Goal: Task Accomplishment & Management: Use online tool/utility

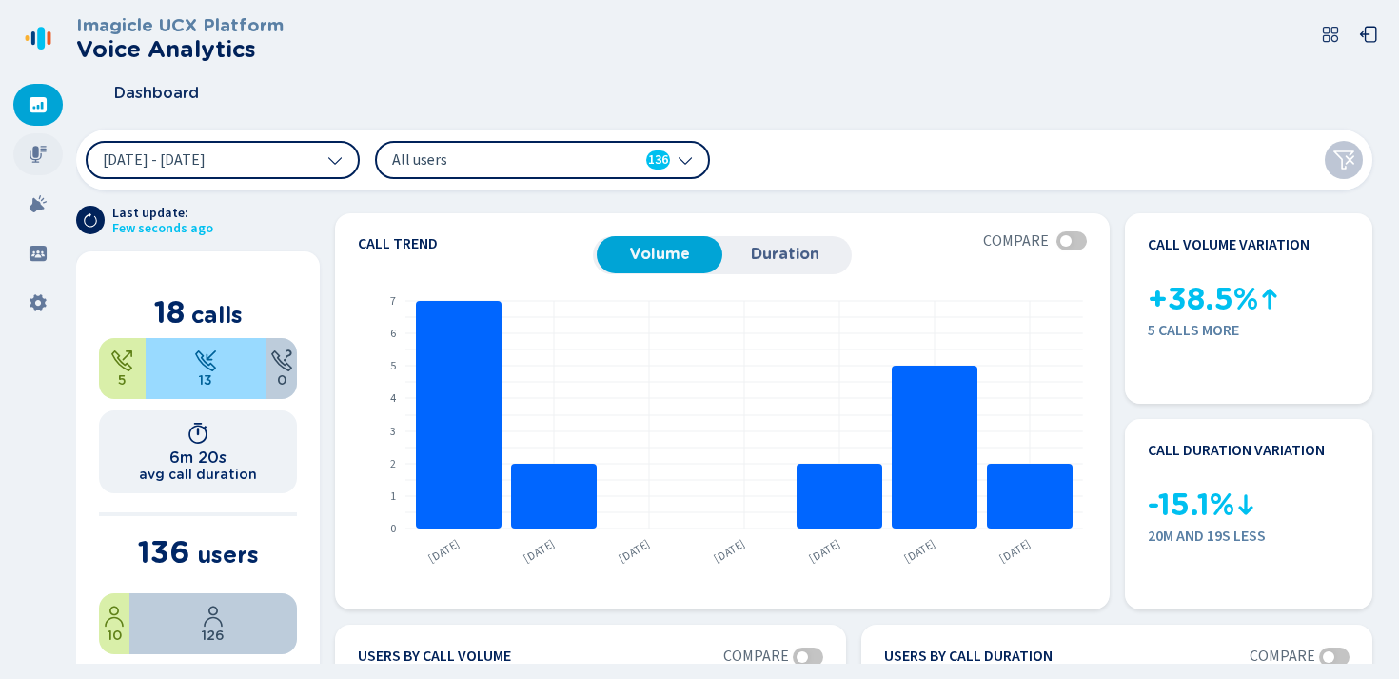
click at [33, 153] on icon at bounding box center [38, 154] width 17 height 17
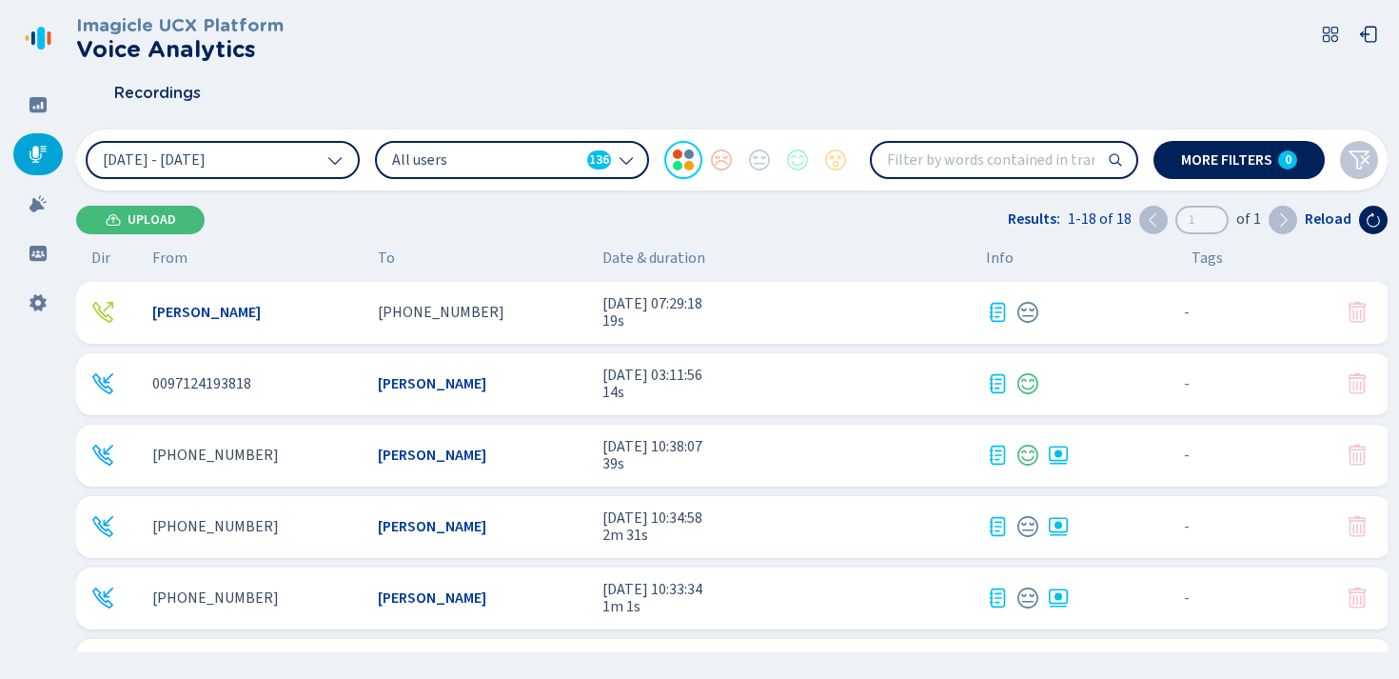
click at [565, 158] on span "All users" at bounding box center [485, 159] width 187 height 21
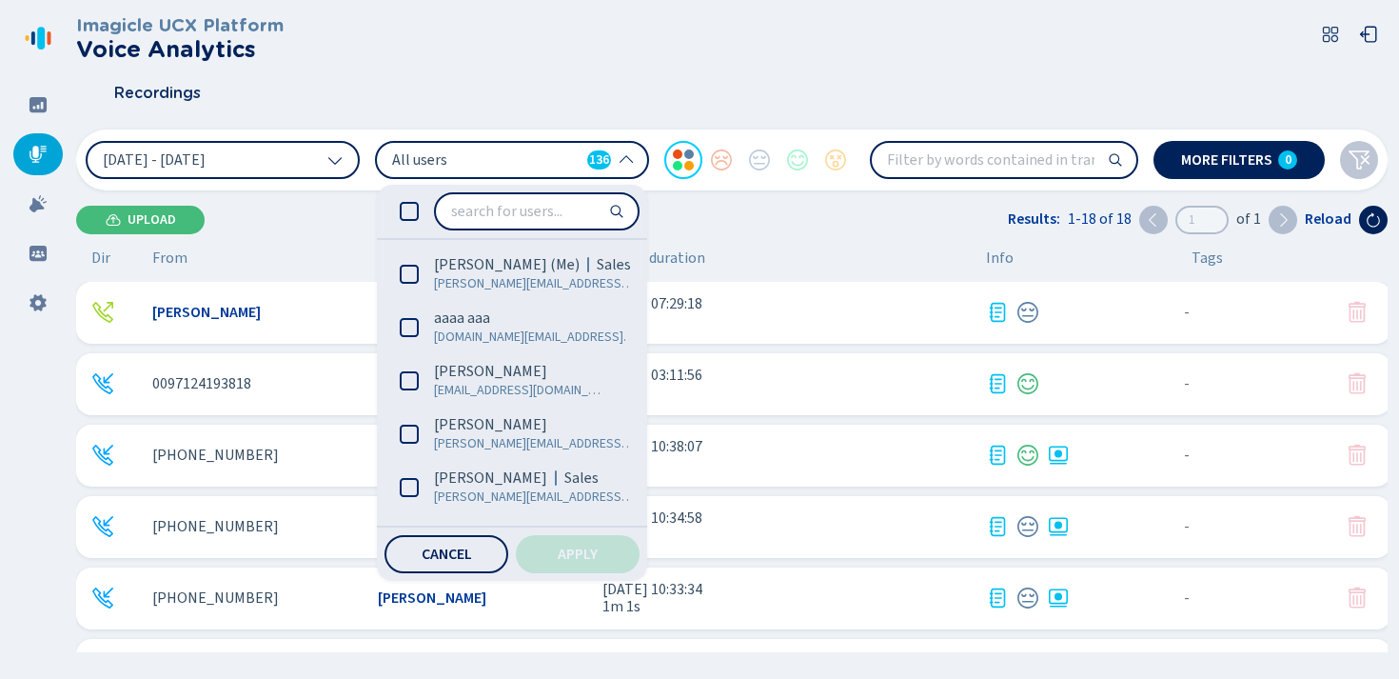
click at [554, 156] on span "All users" at bounding box center [485, 159] width 187 height 21
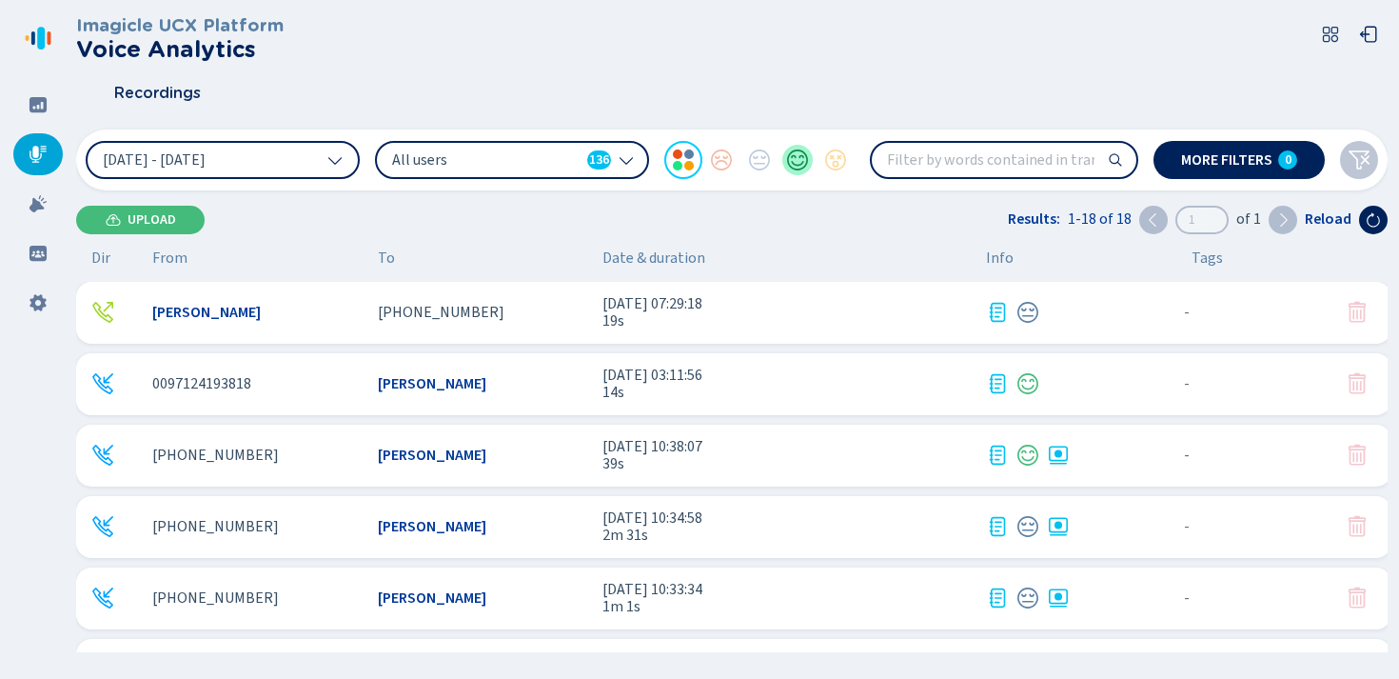
click at [799, 160] on div at bounding box center [797, 160] width 38 height 38
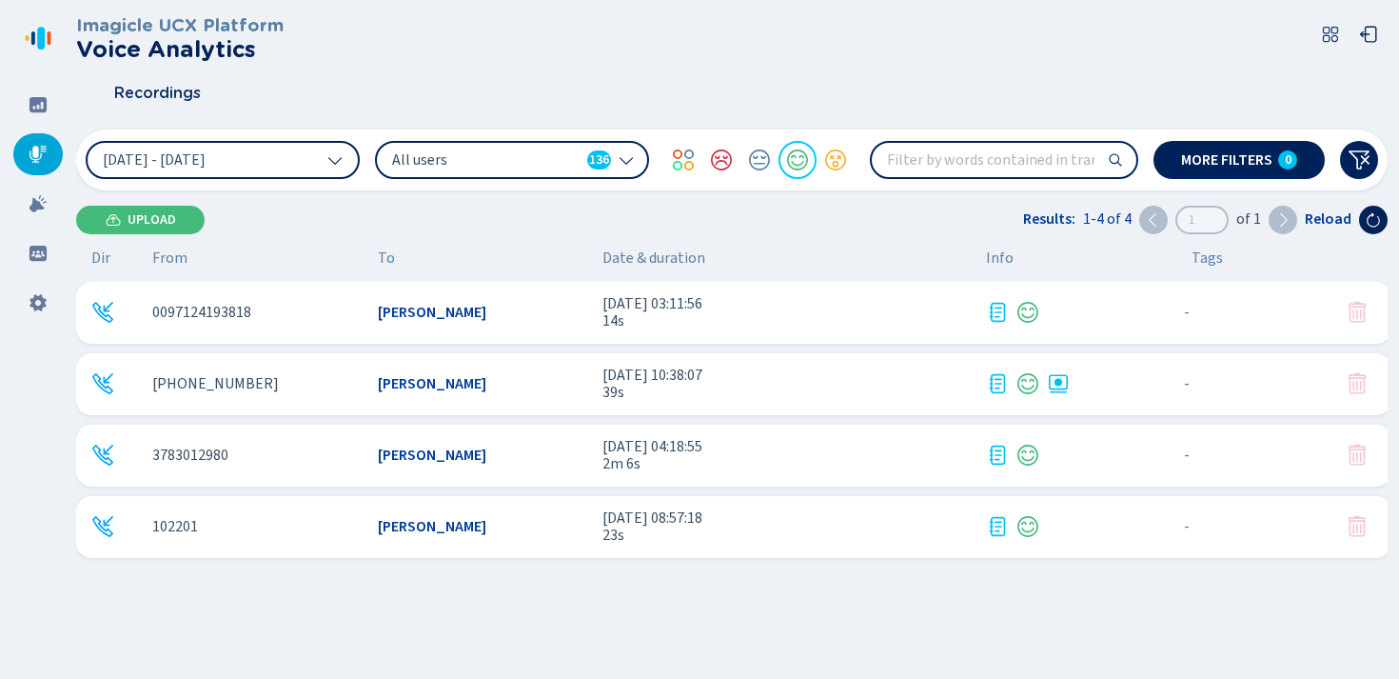
click at [690, 384] on span "39s" at bounding box center [786, 392] width 368 height 17
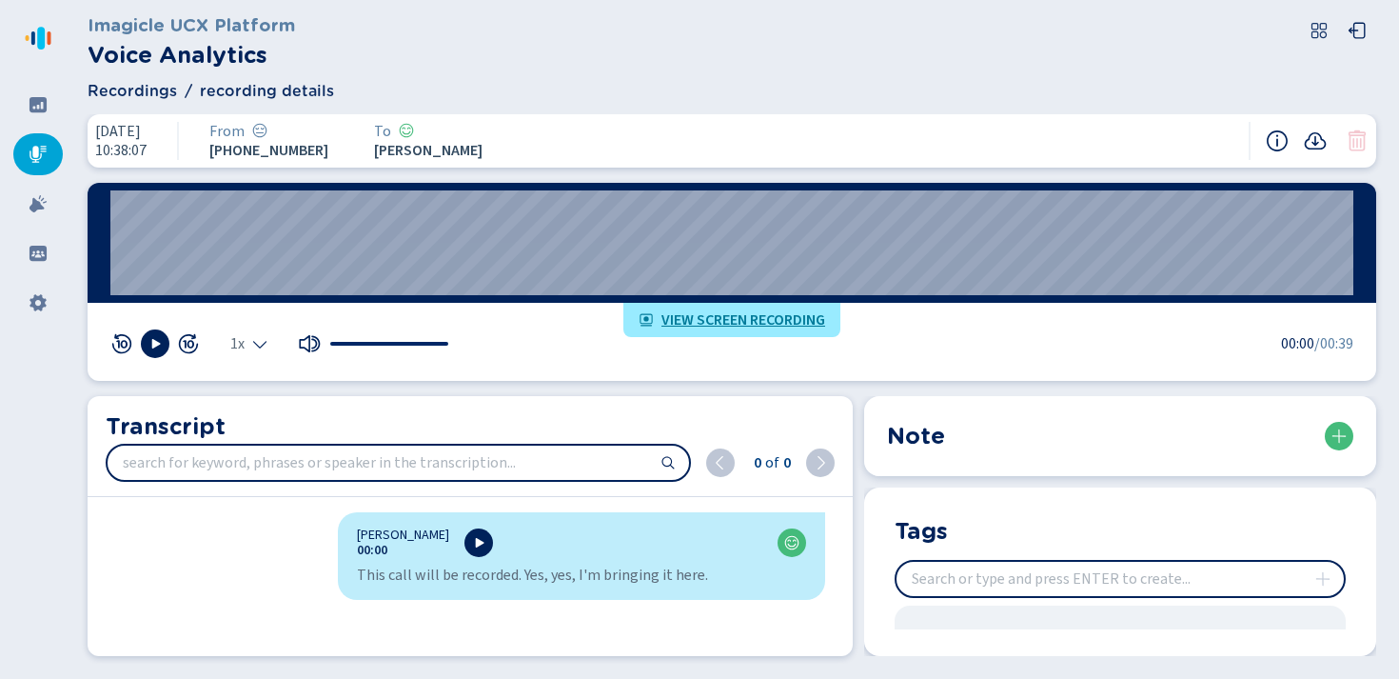
click at [273, 579] on div "[PERSON_NAME] 00:00 This call will be recorded. Yes, yes, I'm bringing it here." at bounding box center [464, 580] width 752 height 136
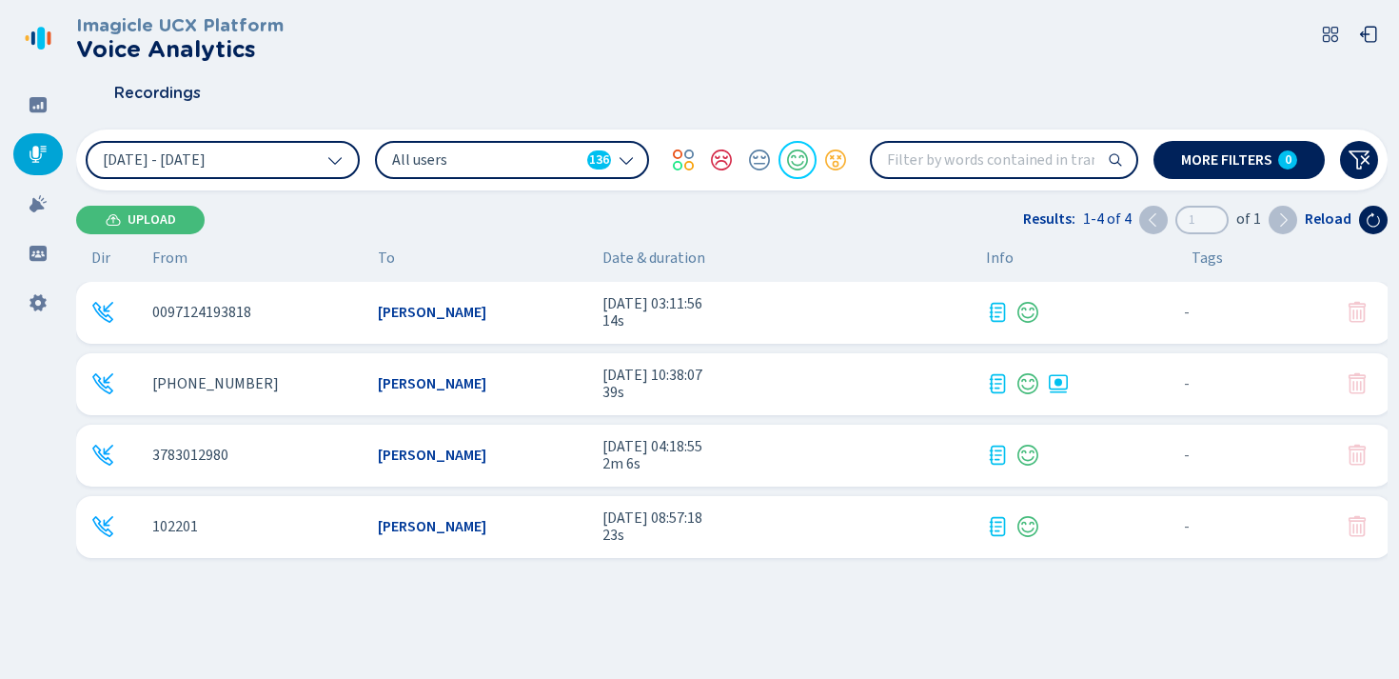
click at [482, 459] on div "[PERSON_NAME]" at bounding box center [483, 454] width 210 height 17
click at [794, 160] on div at bounding box center [797, 160] width 38 height 38
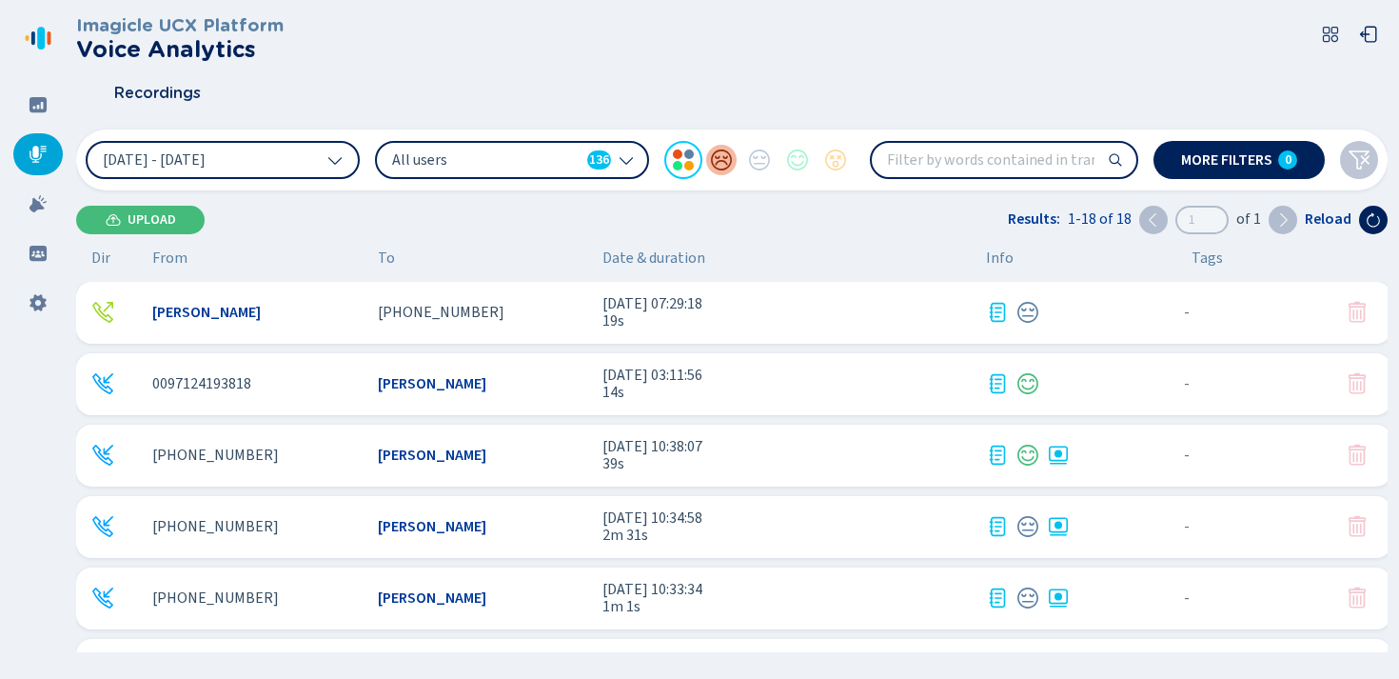
click at [723, 161] on div at bounding box center [721, 160] width 38 height 38
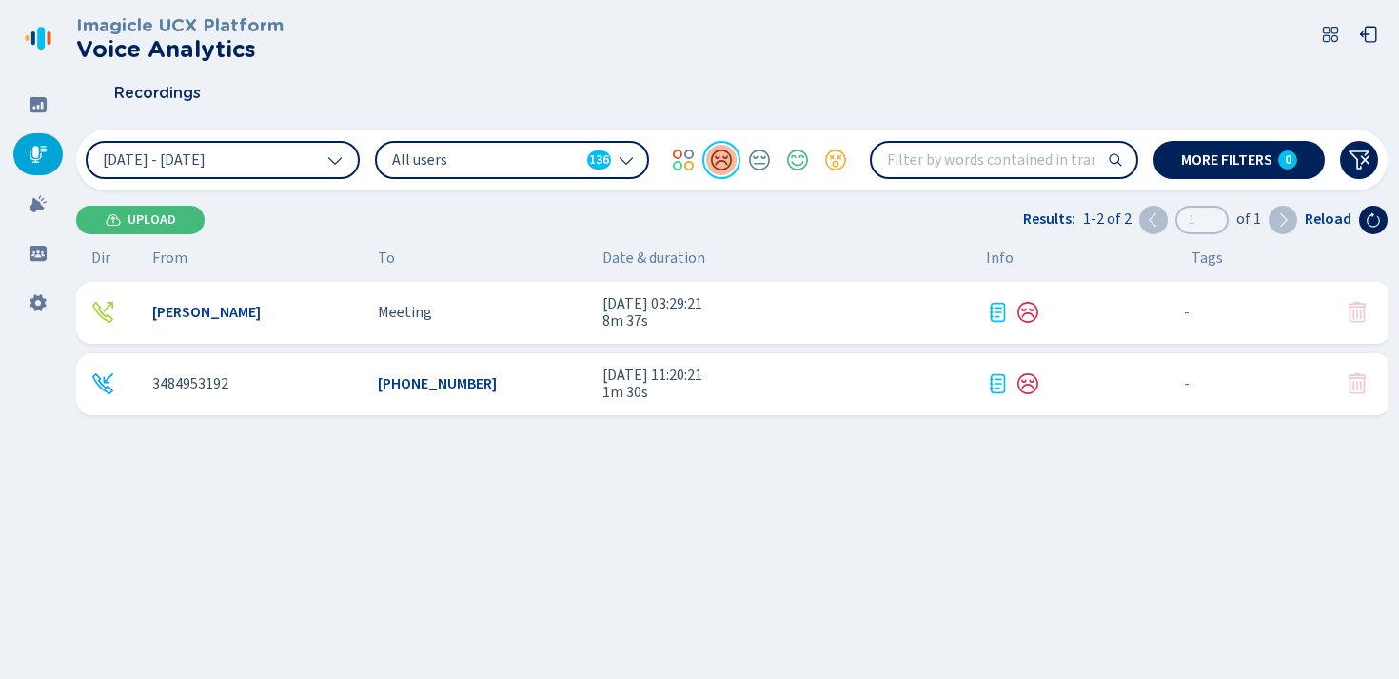
click at [718, 161] on div at bounding box center [721, 160] width 38 height 38
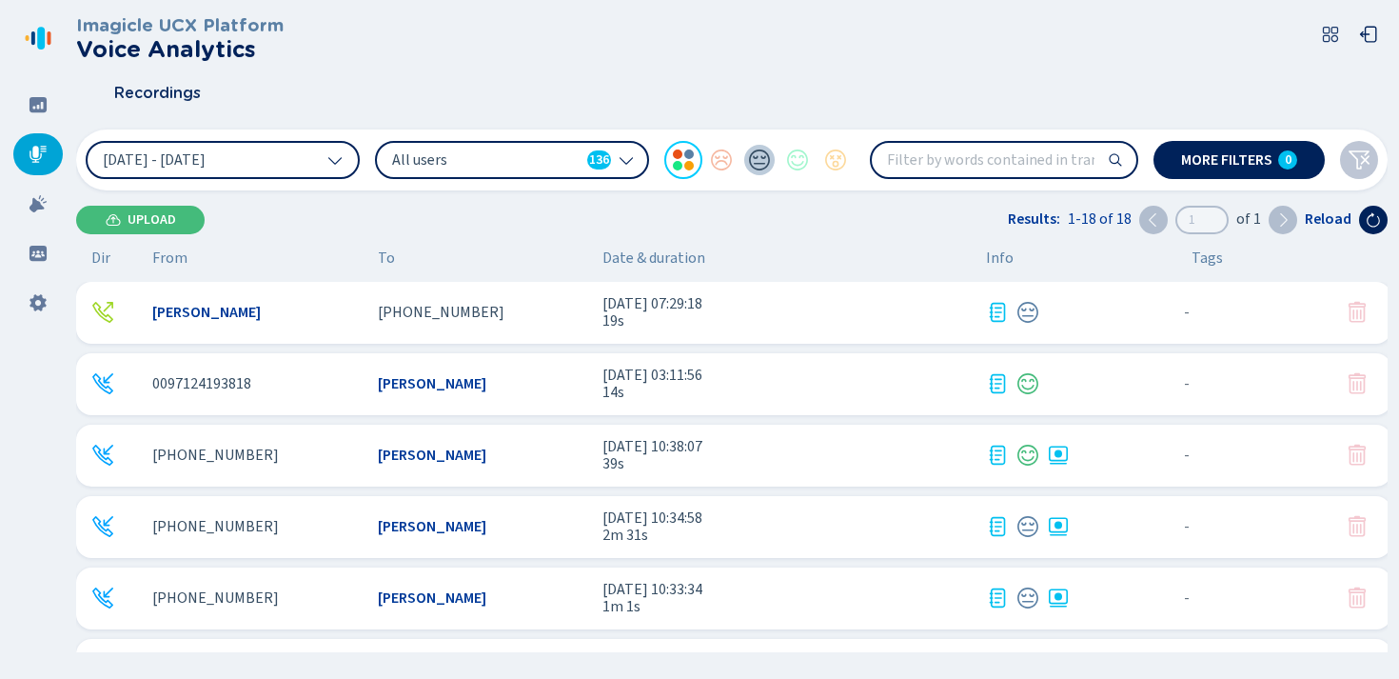
click at [758, 166] on div at bounding box center [759, 160] width 38 height 38
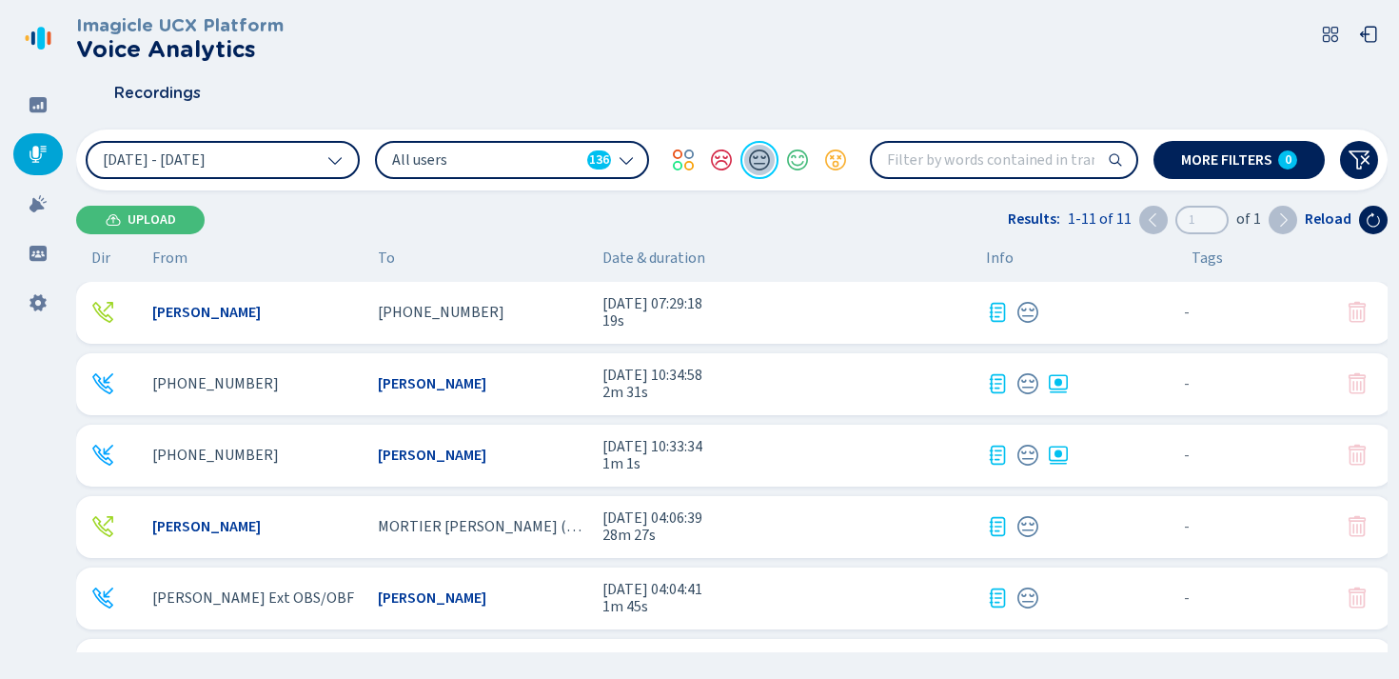
click at [761, 164] on div at bounding box center [759, 160] width 38 height 38
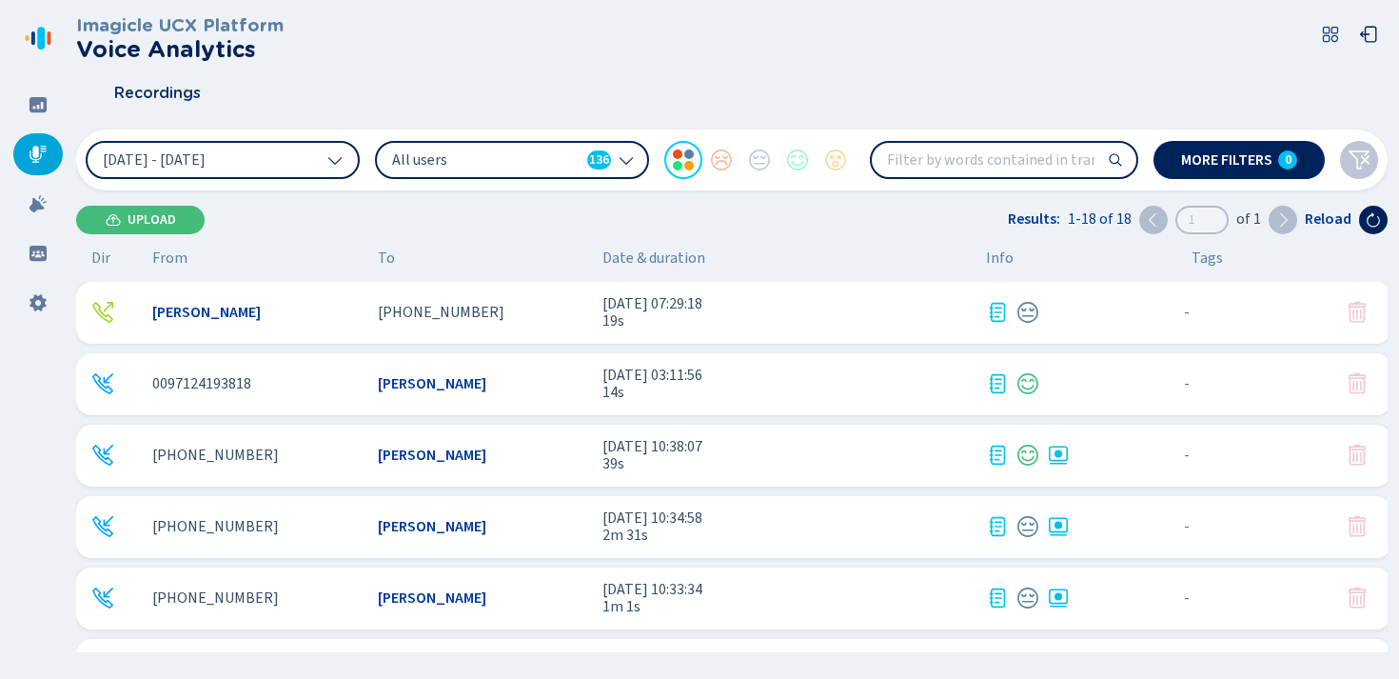
click at [1040, 162] on input "search" at bounding box center [1004, 160] width 265 height 34
click at [318, 158] on button "[DATE] - [DATE]" at bounding box center [223, 160] width 274 height 38
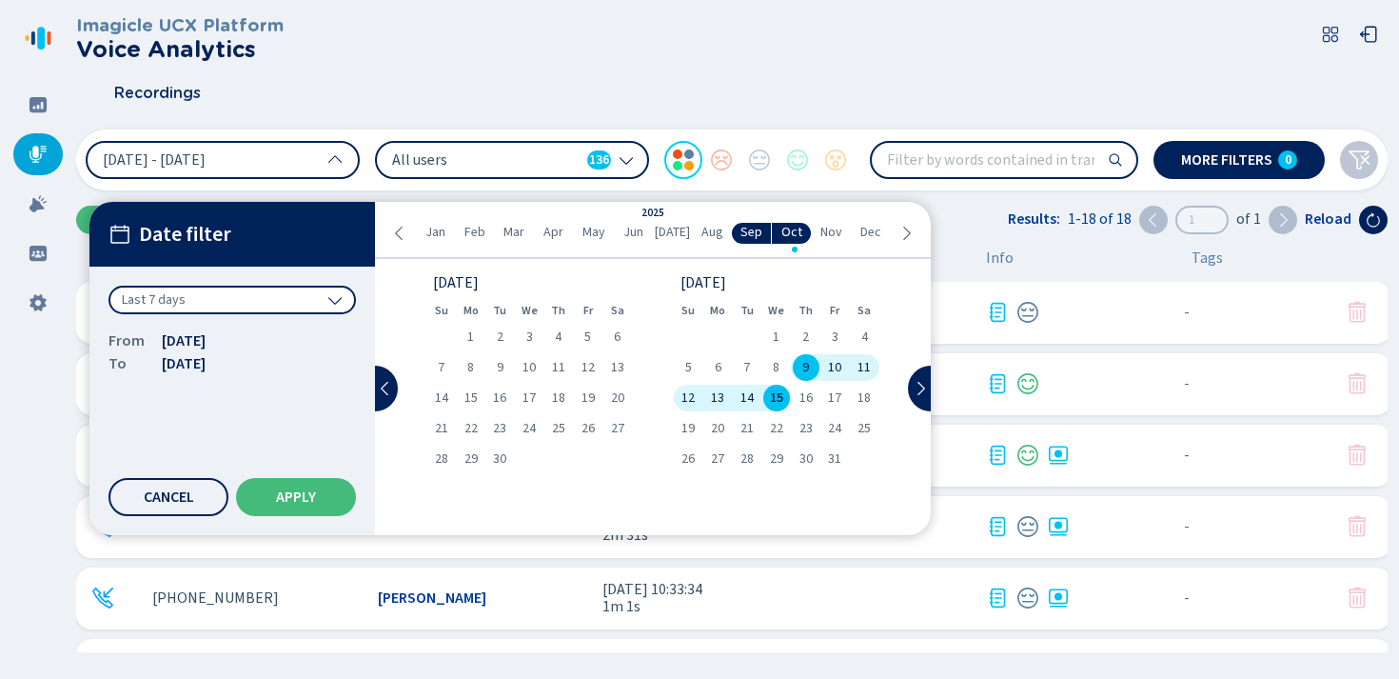
click at [227, 300] on div "Last 7 days" at bounding box center [231, 299] width 247 height 29
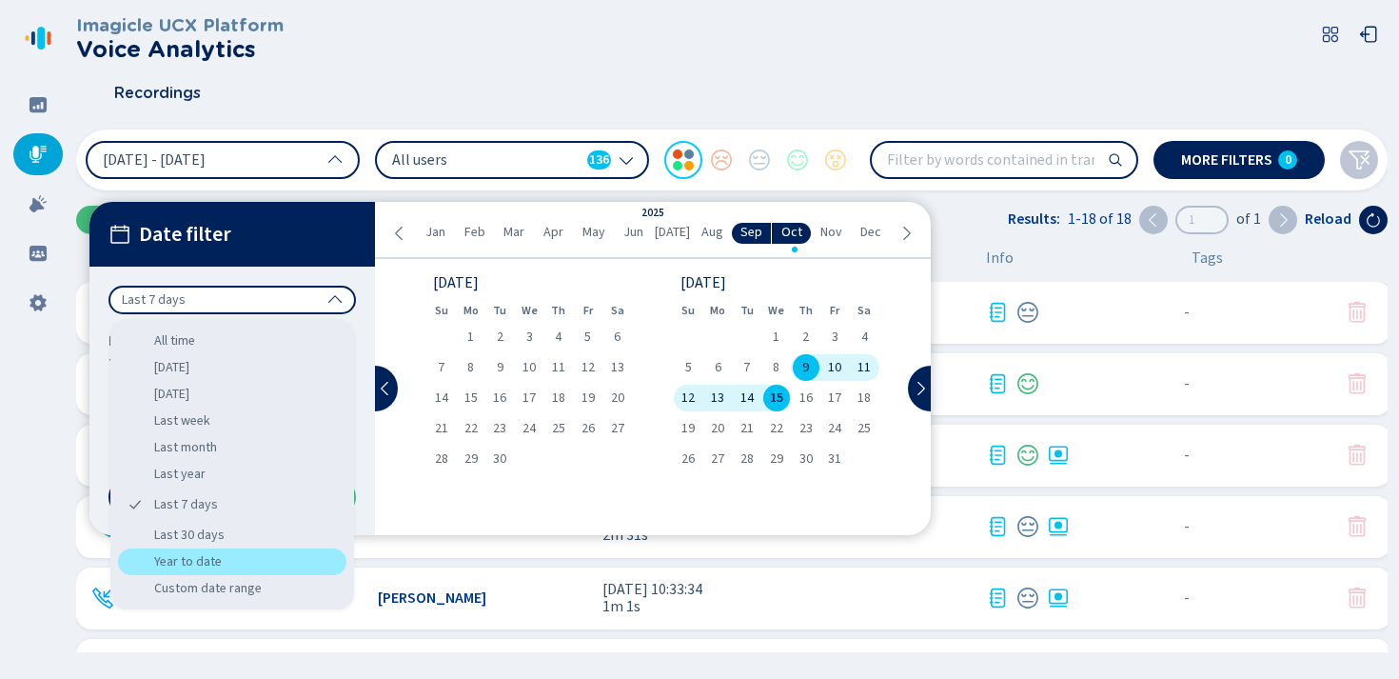
click at [196, 569] on div "Year to date" at bounding box center [232, 561] width 228 height 27
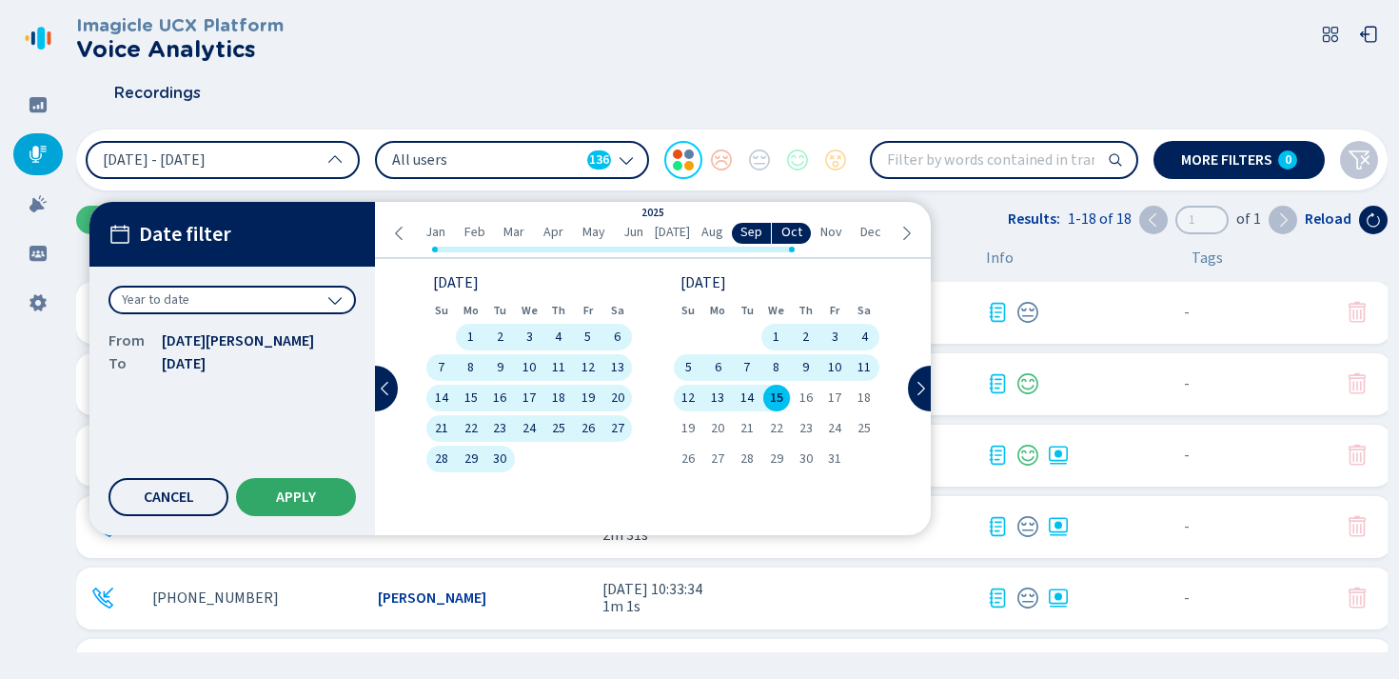
click at [322, 494] on button "Apply" at bounding box center [296, 497] width 120 height 38
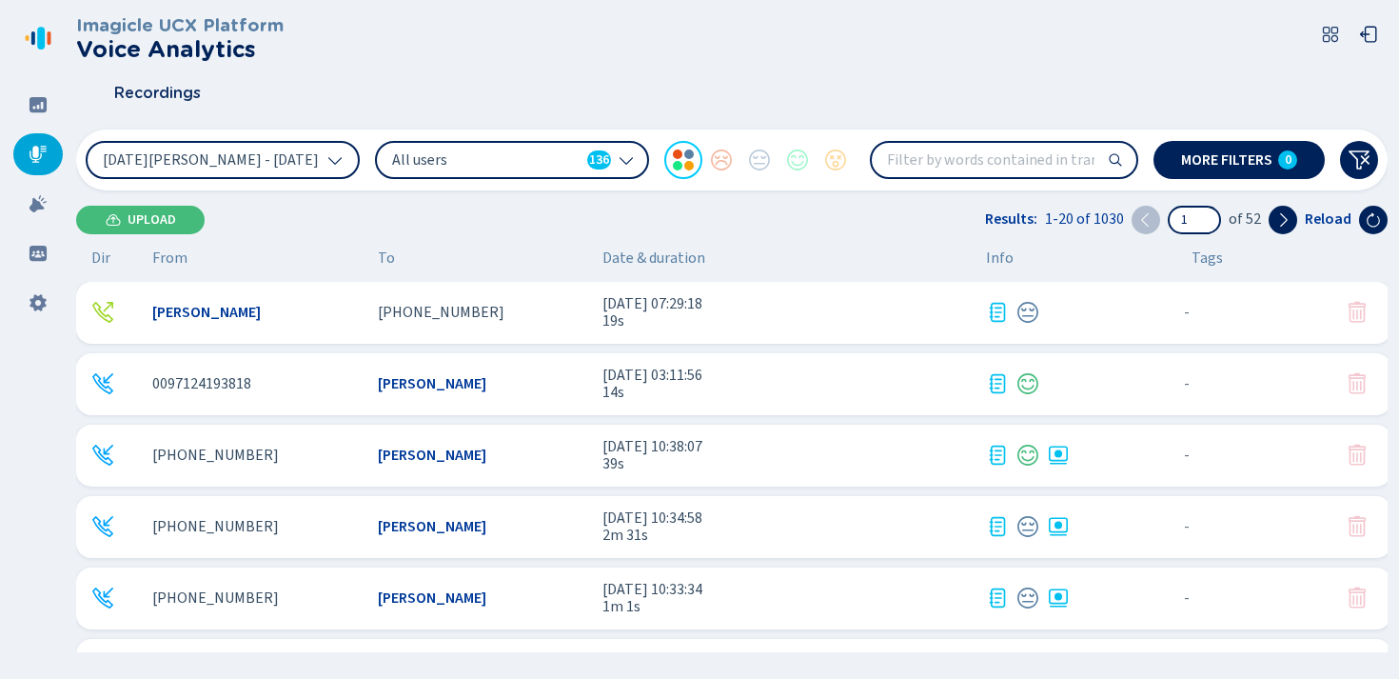
click at [948, 168] on input "search" at bounding box center [1004, 160] width 265 height 34
type input "issue"
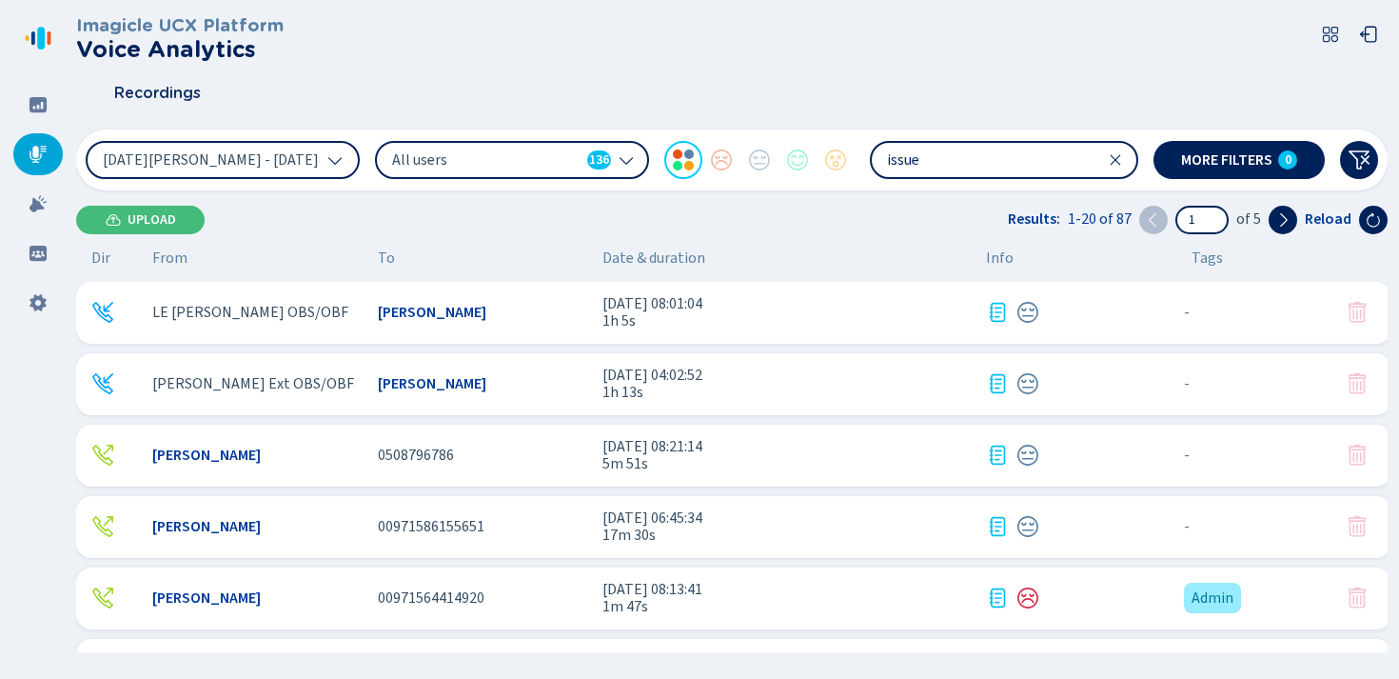
click at [707, 309] on span "[DATE] 08:01:04" at bounding box center [786, 303] width 368 height 17
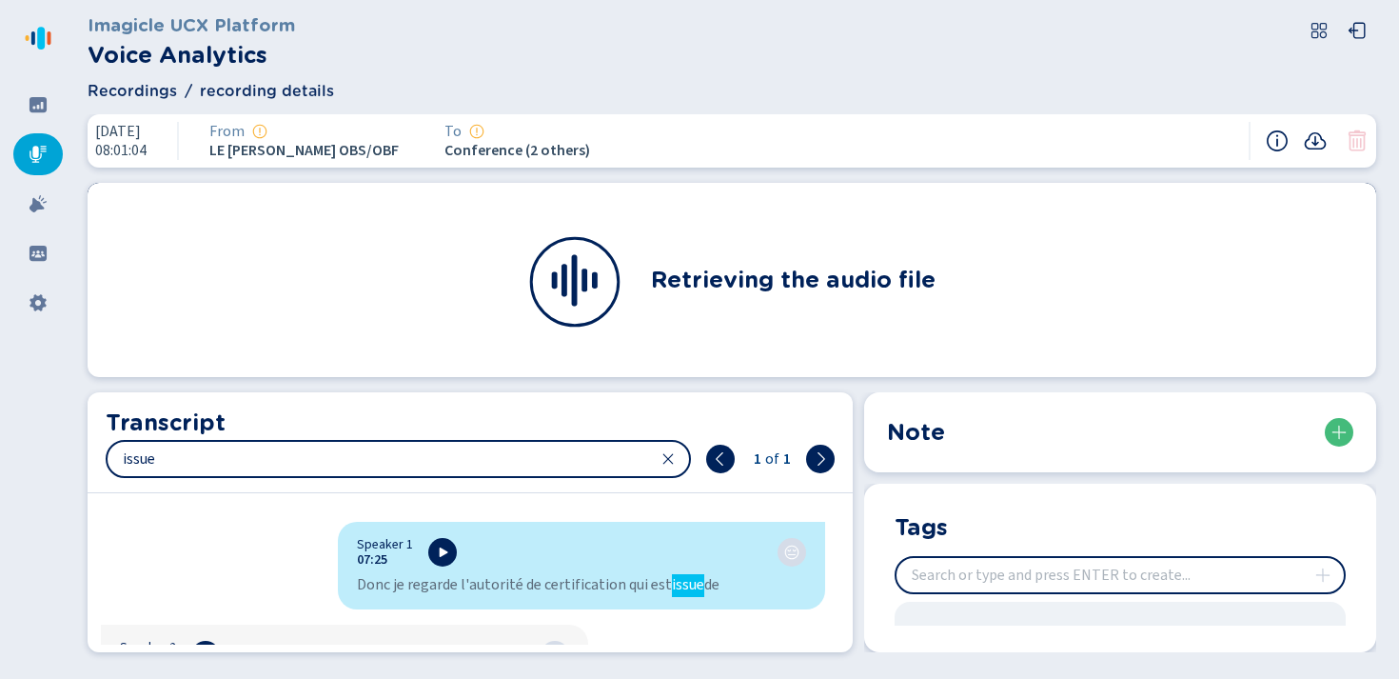
scroll to position [7154, 0]
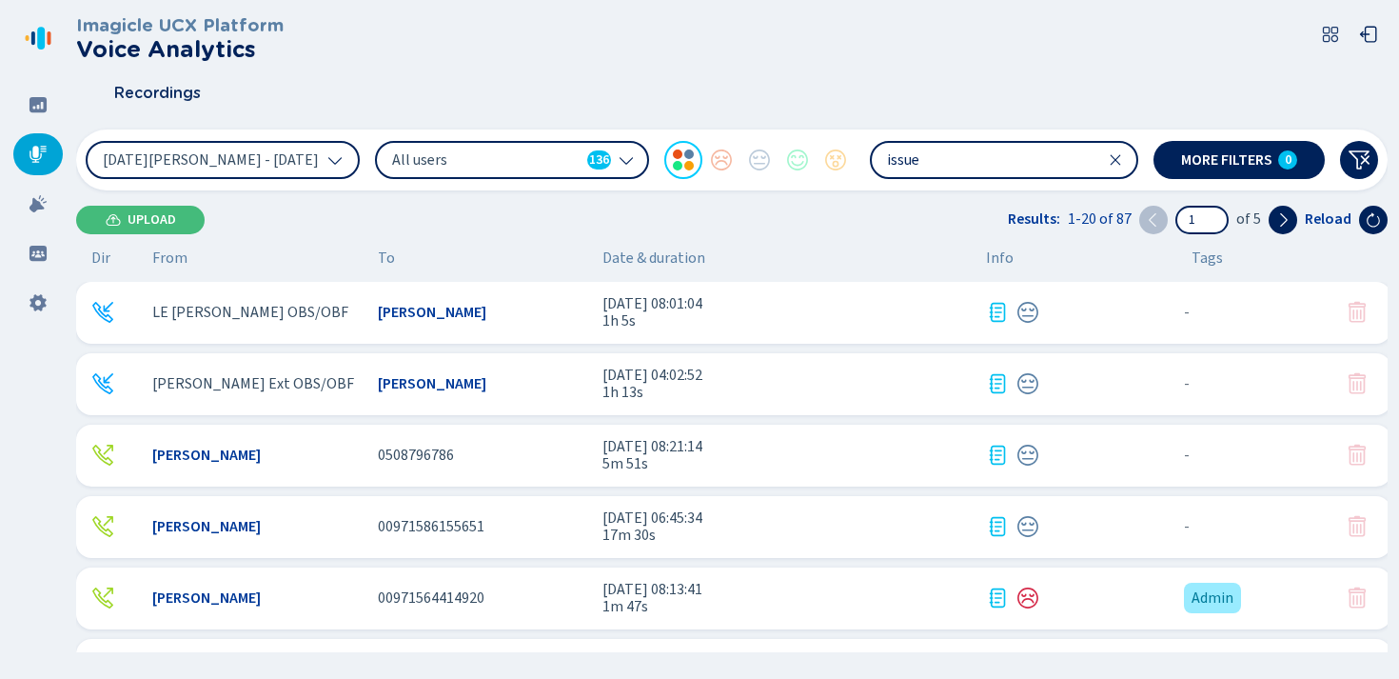
click at [949, 163] on input "issue" at bounding box center [1004, 160] width 265 height 34
type input "problem"
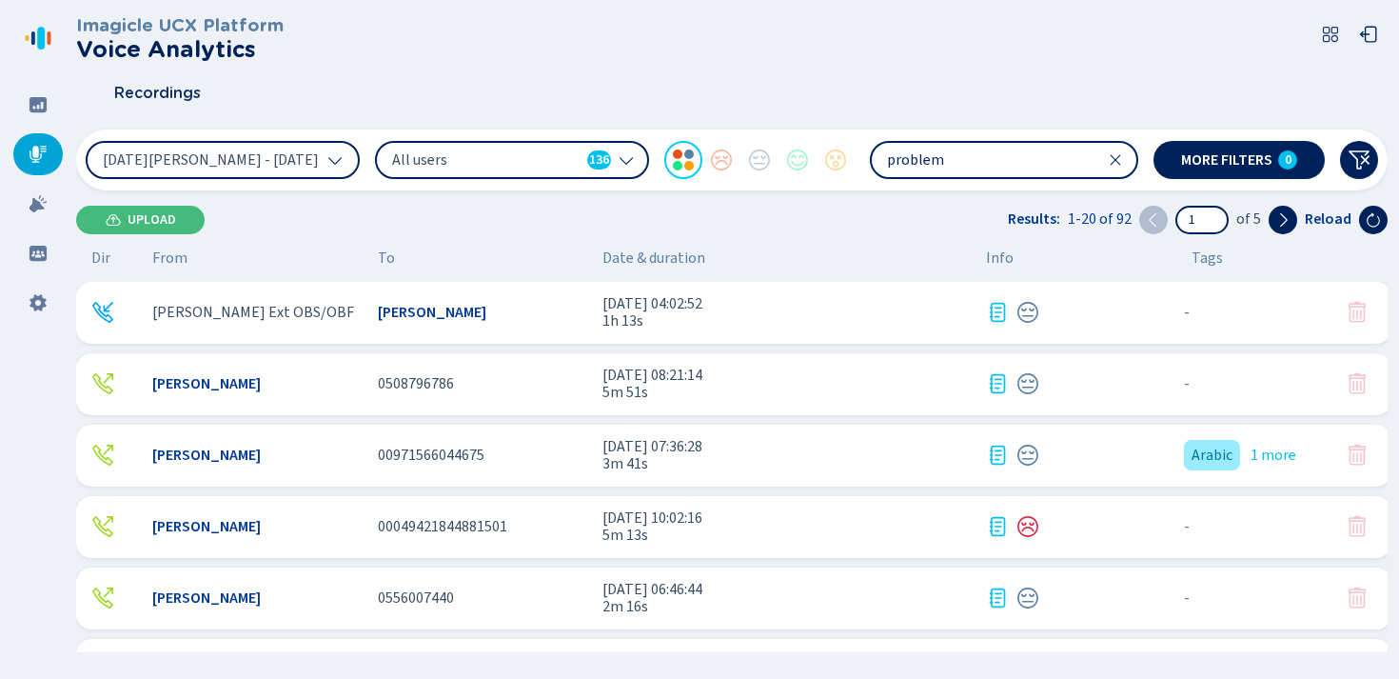
click at [671, 516] on span "[DATE] 10:02:16" at bounding box center [786, 517] width 368 height 17
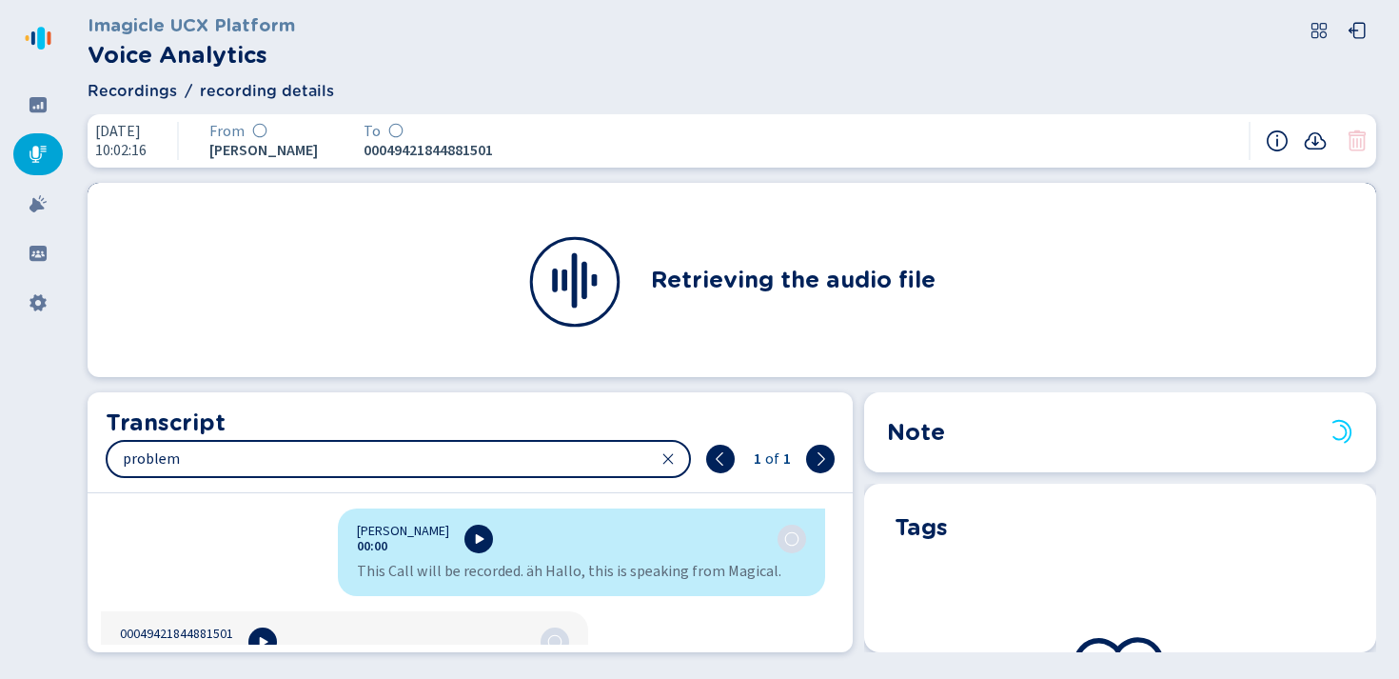
scroll to position [3647, 0]
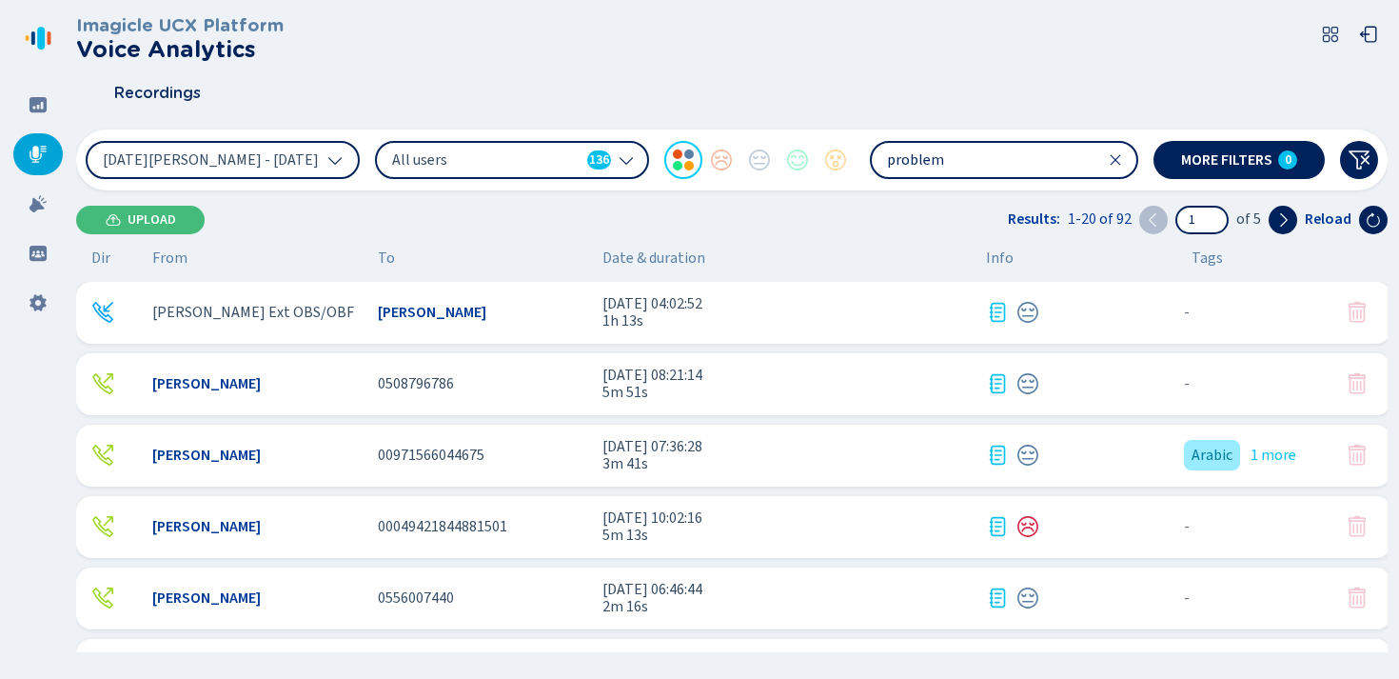
click at [935, 156] on input "problem" at bounding box center [1004, 160] width 265 height 34
click at [949, 159] on input "problem" at bounding box center [1004, 160] width 265 height 34
